Goal: Navigation & Orientation: Find specific page/section

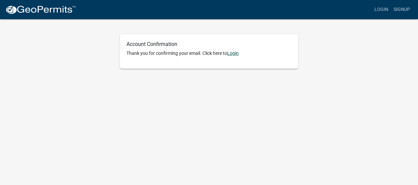
click at [236, 55] on link "Login" at bounding box center [233, 53] width 12 height 5
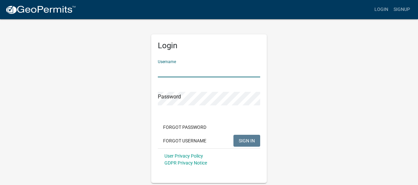
click at [214, 73] on input "Username" at bounding box center [209, 71] width 102 height 14
type input "tmcelroy"
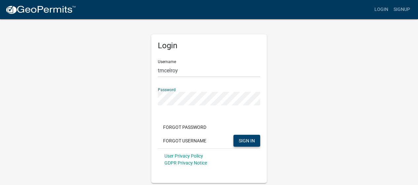
click at [237, 143] on button "SIGN IN" at bounding box center [247, 141] width 27 height 12
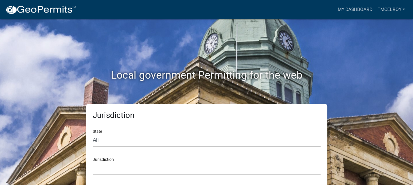
scroll to position [2, 0]
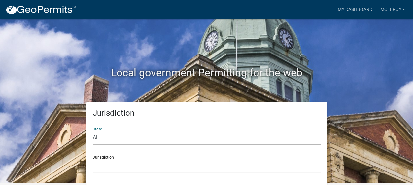
click at [209, 137] on select "All [US_STATE] [US_STATE] [US_STATE] [US_STATE] [US_STATE] [US_STATE] [US_STATE…" at bounding box center [207, 138] width 228 height 14
select select "[US_STATE]"
click at [93, 131] on select "All [US_STATE] [US_STATE] [US_STATE] [US_STATE] [US_STATE] [US_STATE] [US_STATE…" at bounding box center [207, 138] width 228 height 14
click at [167, 174] on div "Jurisdiction State All [US_STATE] [US_STATE] [US_STATE] [US_STATE] [US_STATE] […" at bounding box center [206, 144] width 241 height 84
click at [165, 167] on select "[GEOGRAPHIC_DATA], [US_STATE][PERSON_NAME][GEOGRAPHIC_DATA], [US_STATE][PERSON_…" at bounding box center [207, 166] width 228 height 14
